Goal: Check status: Check status

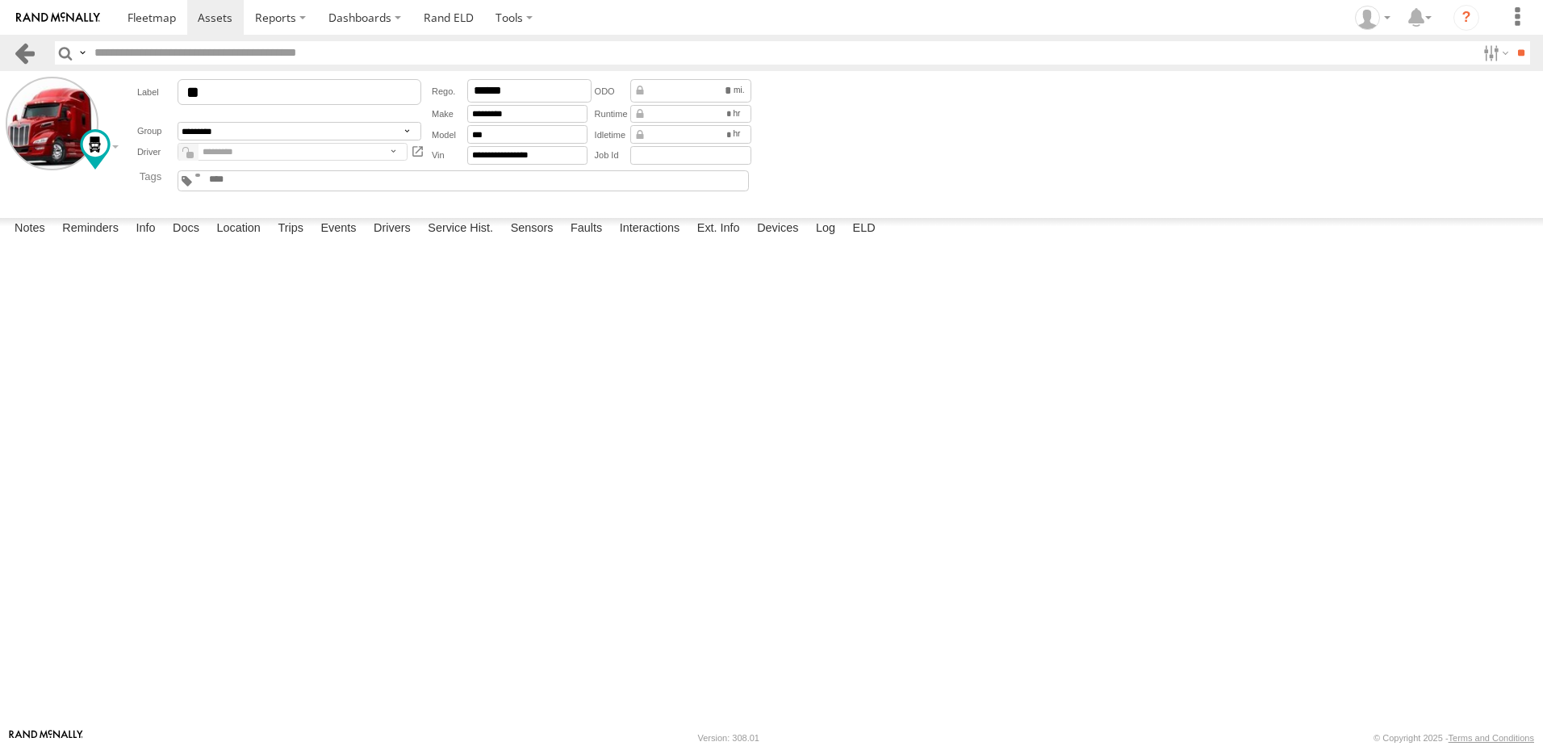
click at [24, 48] on link at bounding box center [24, 52] width 23 height 23
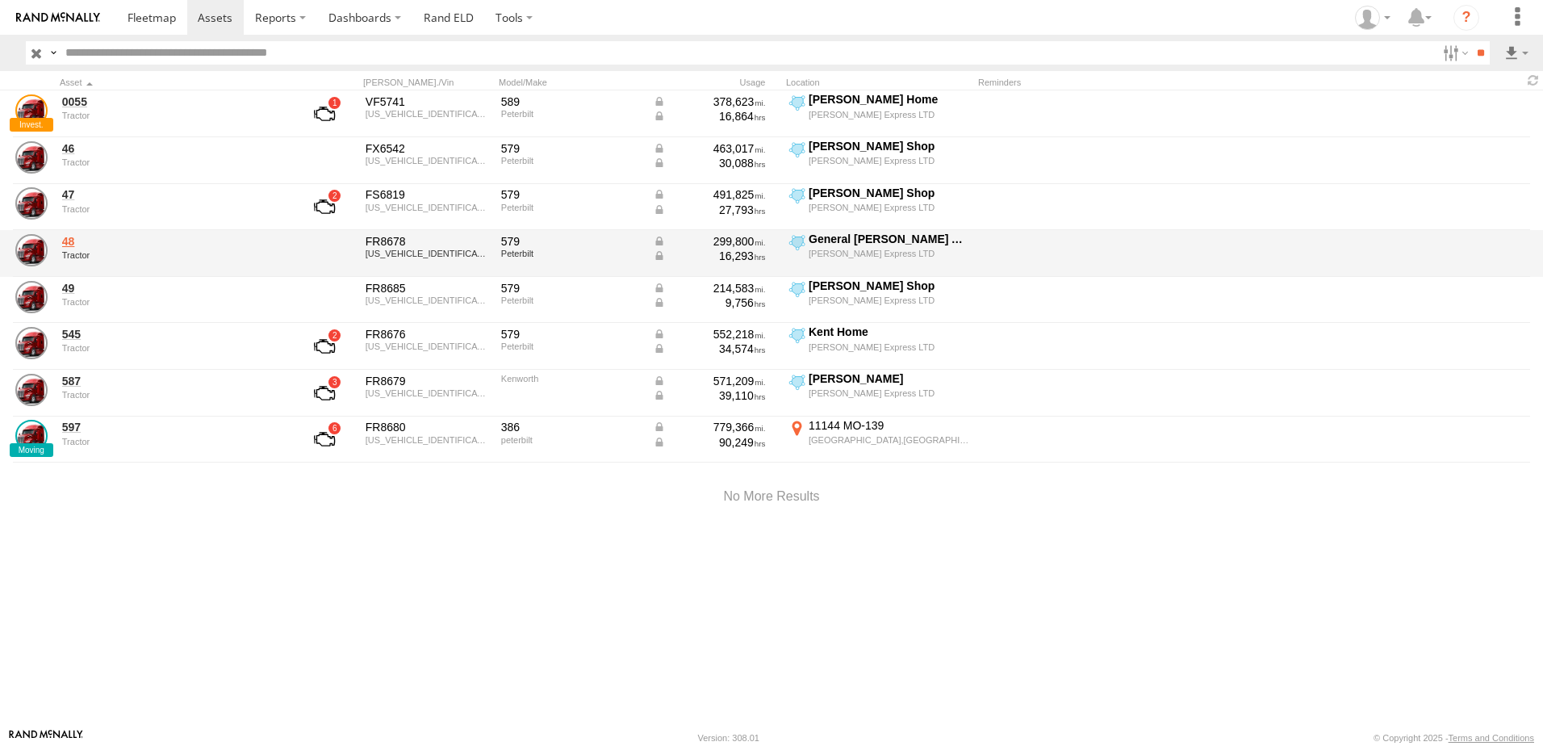
click at [73, 243] on link "48" at bounding box center [172, 241] width 221 height 15
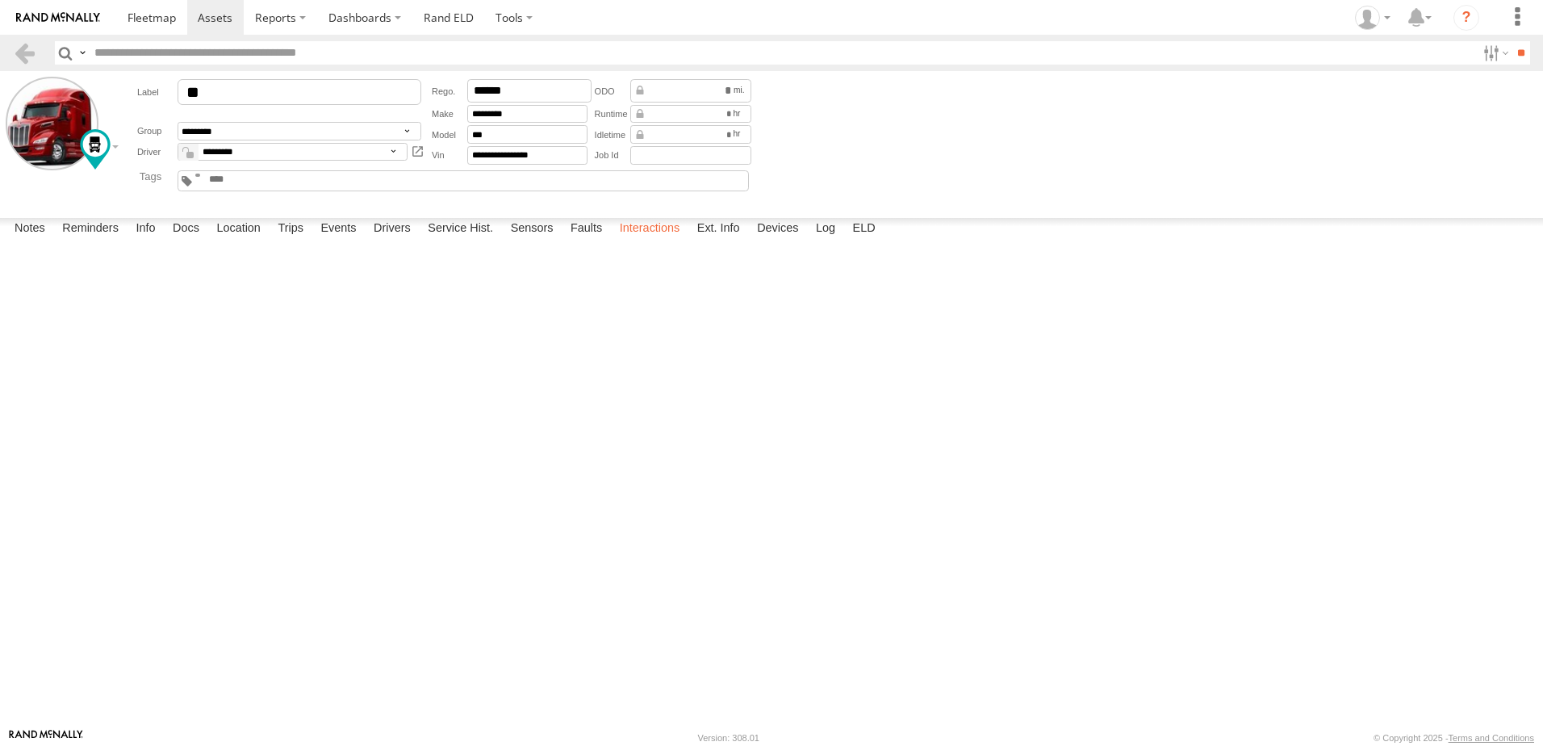
click at [634, 241] on label "Interactions" at bounding box center [650, 229] width 77 height 23
click at [27, 48] on link at bounding box center [24, 52] width 23 height 23
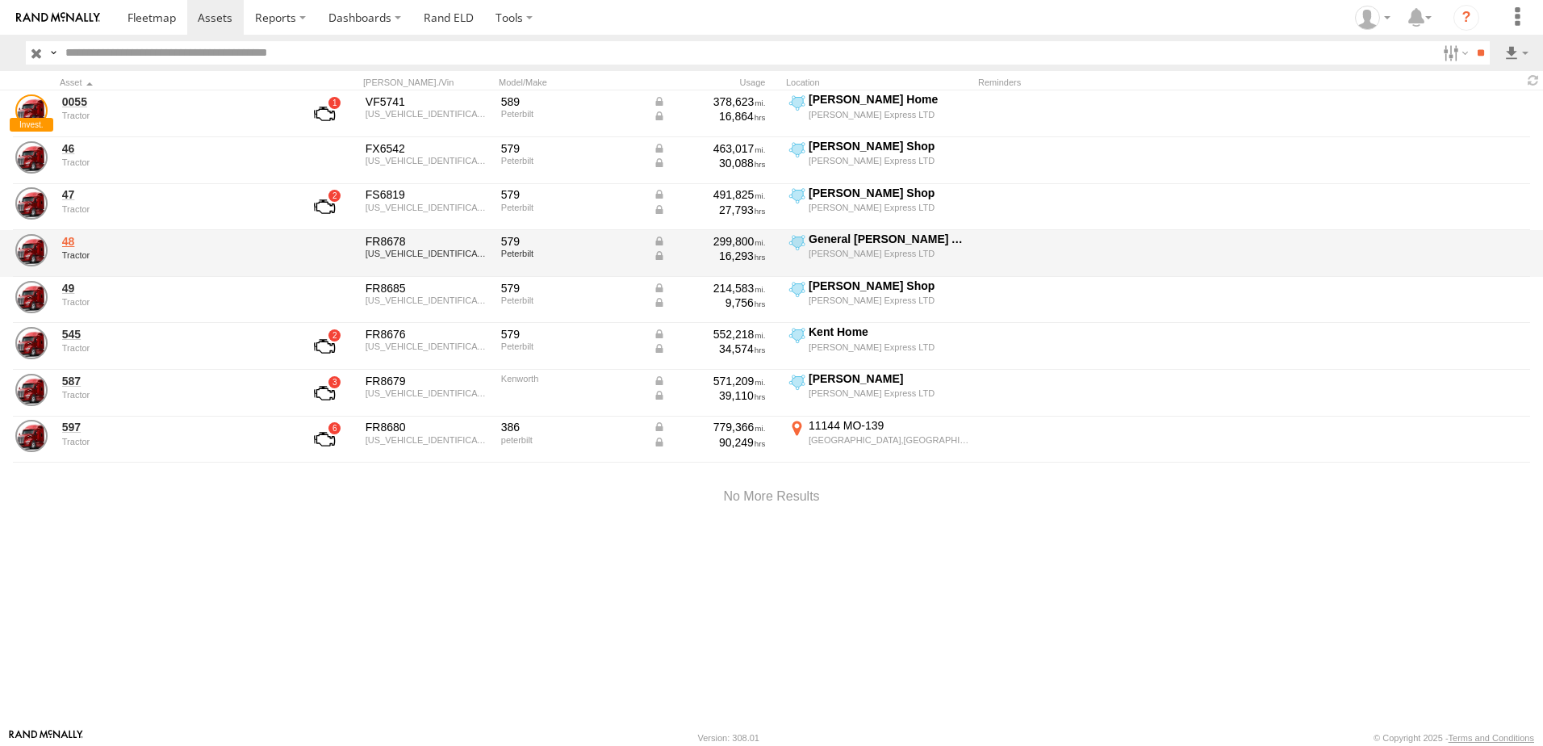
click at [74, 249] on link "48" at bounding box center [172, 241] width 221 height 15
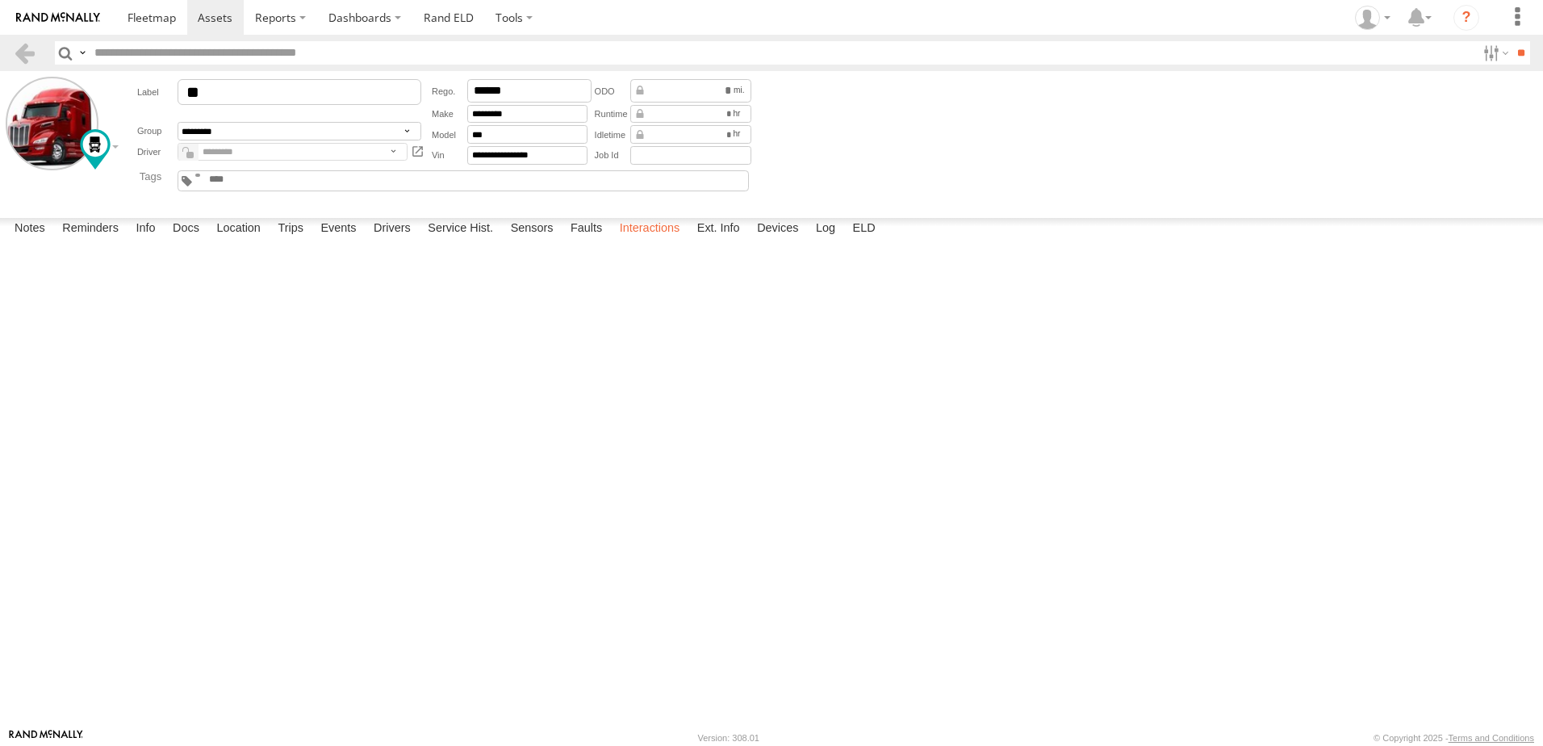
click at [630, 241] on label "Interactions" at bounding box center [650, 229] width 77 height 23
